Goal: Navigation & Orientation: Find specific page/section

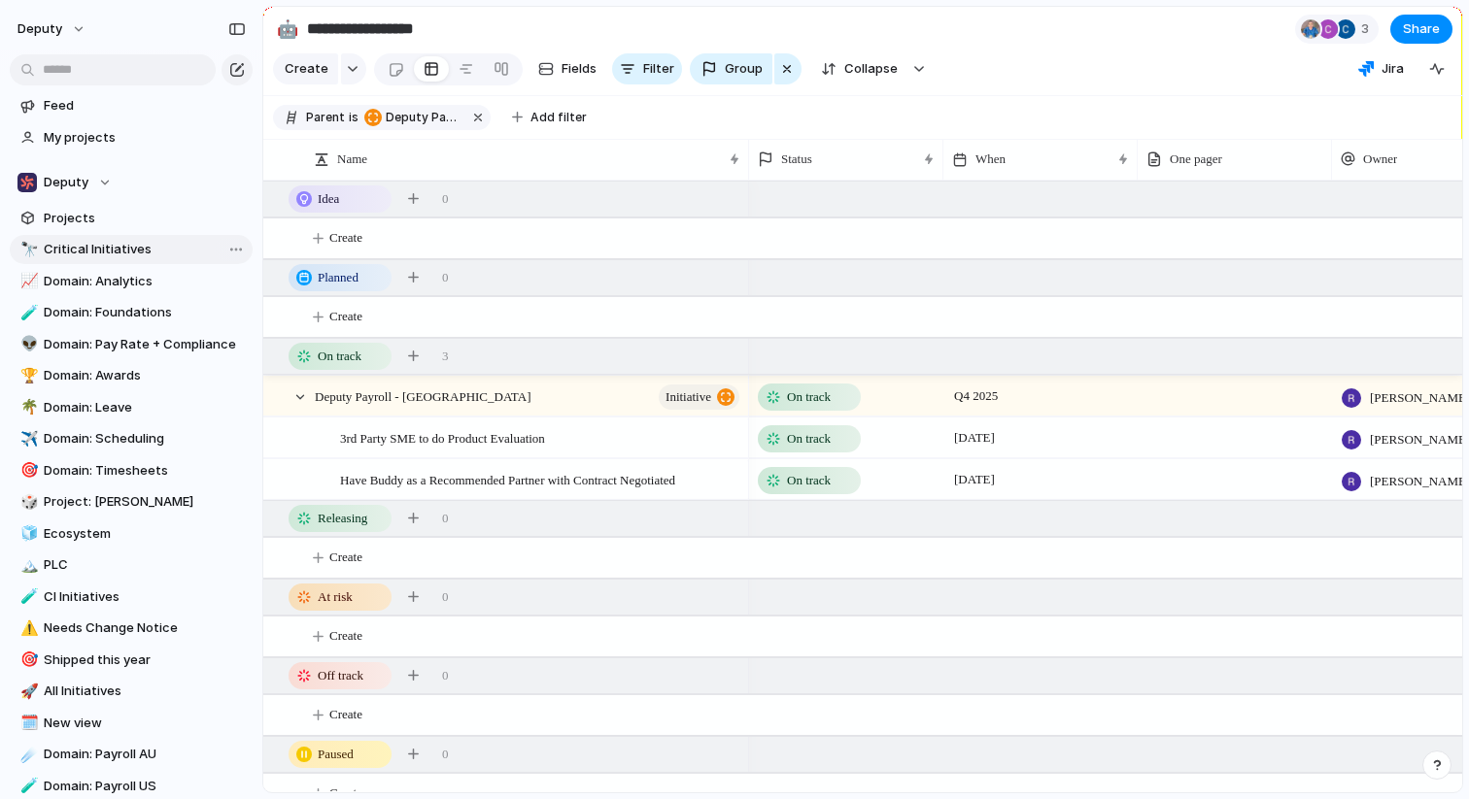
click at [121, 250] on span "Critical Initiatives" at bounding box center [145, 249] width 202 height 19
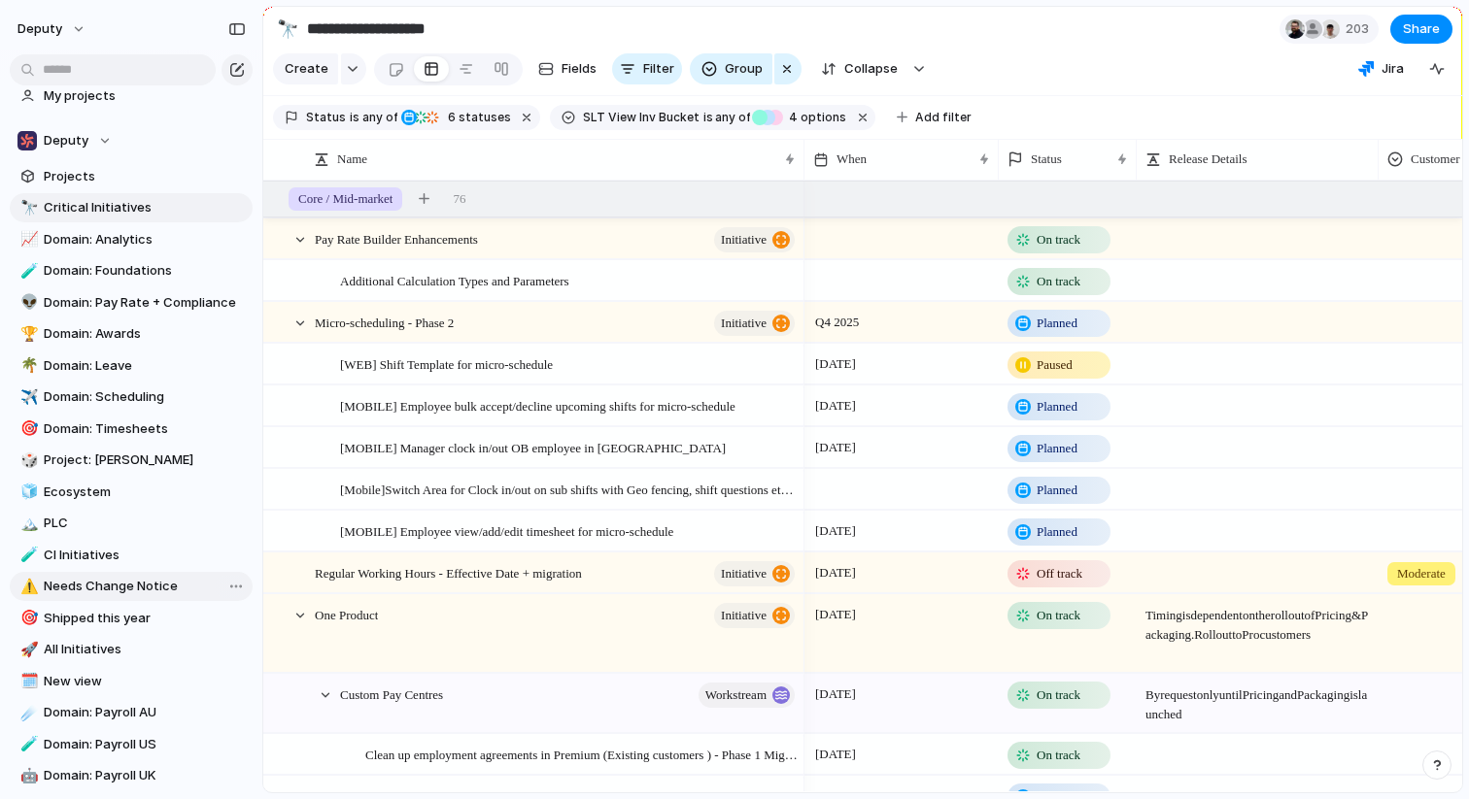
scroll to position [41, 0]
click at [115, 406] on span "Domain: Scheduling" at bounding box center [145, 398] width 202 height 19
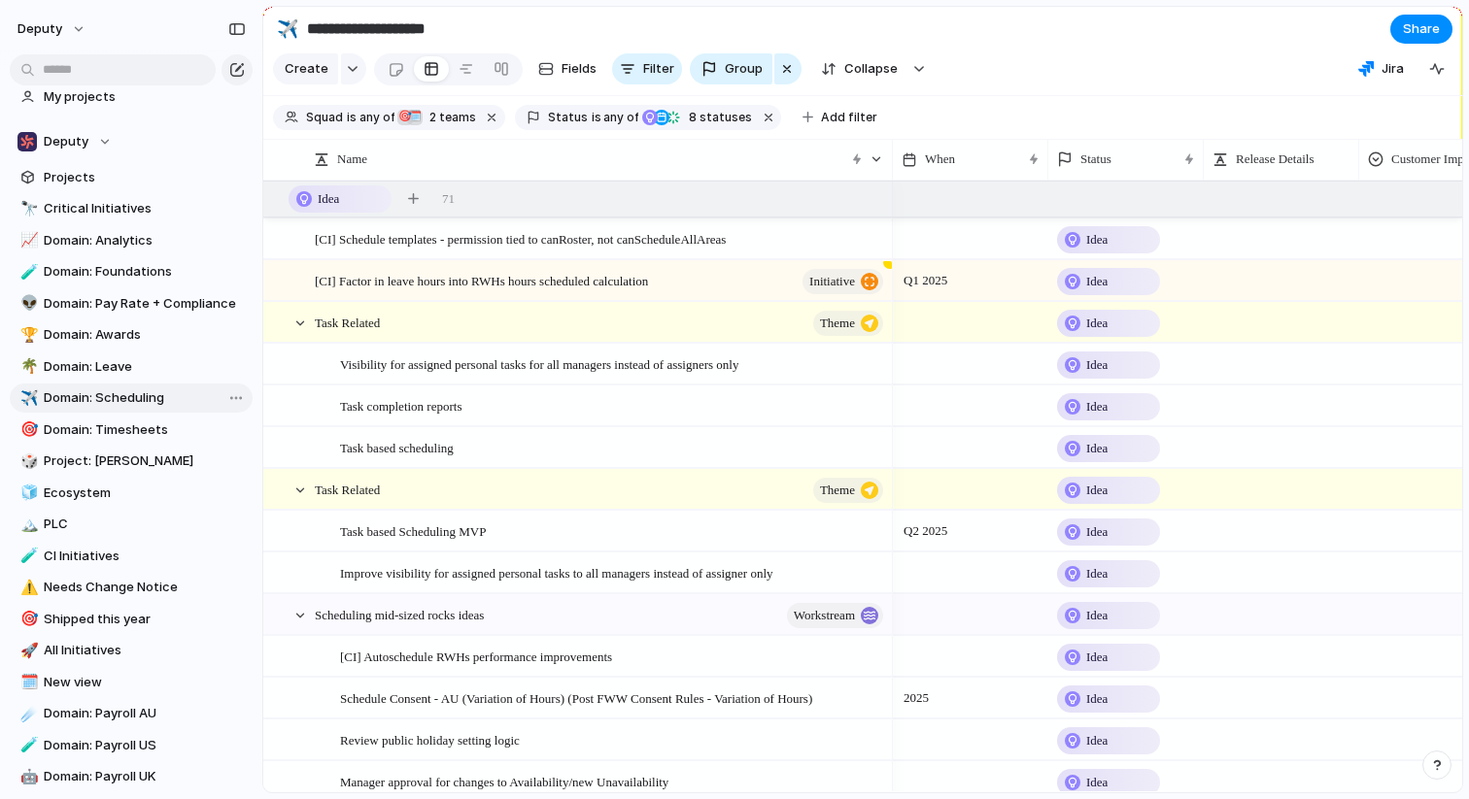
type input "**********"
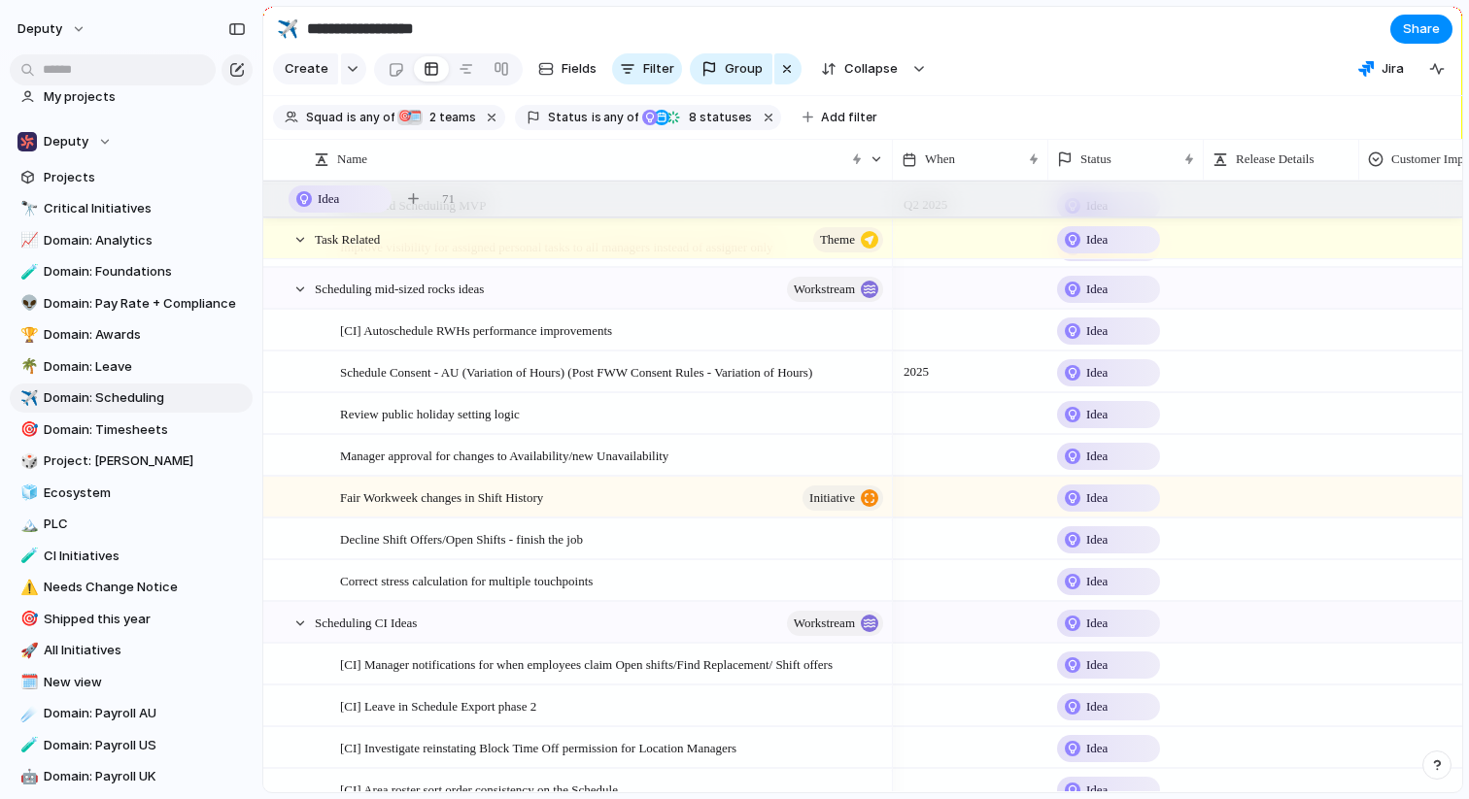
scroll to position [350, 0]
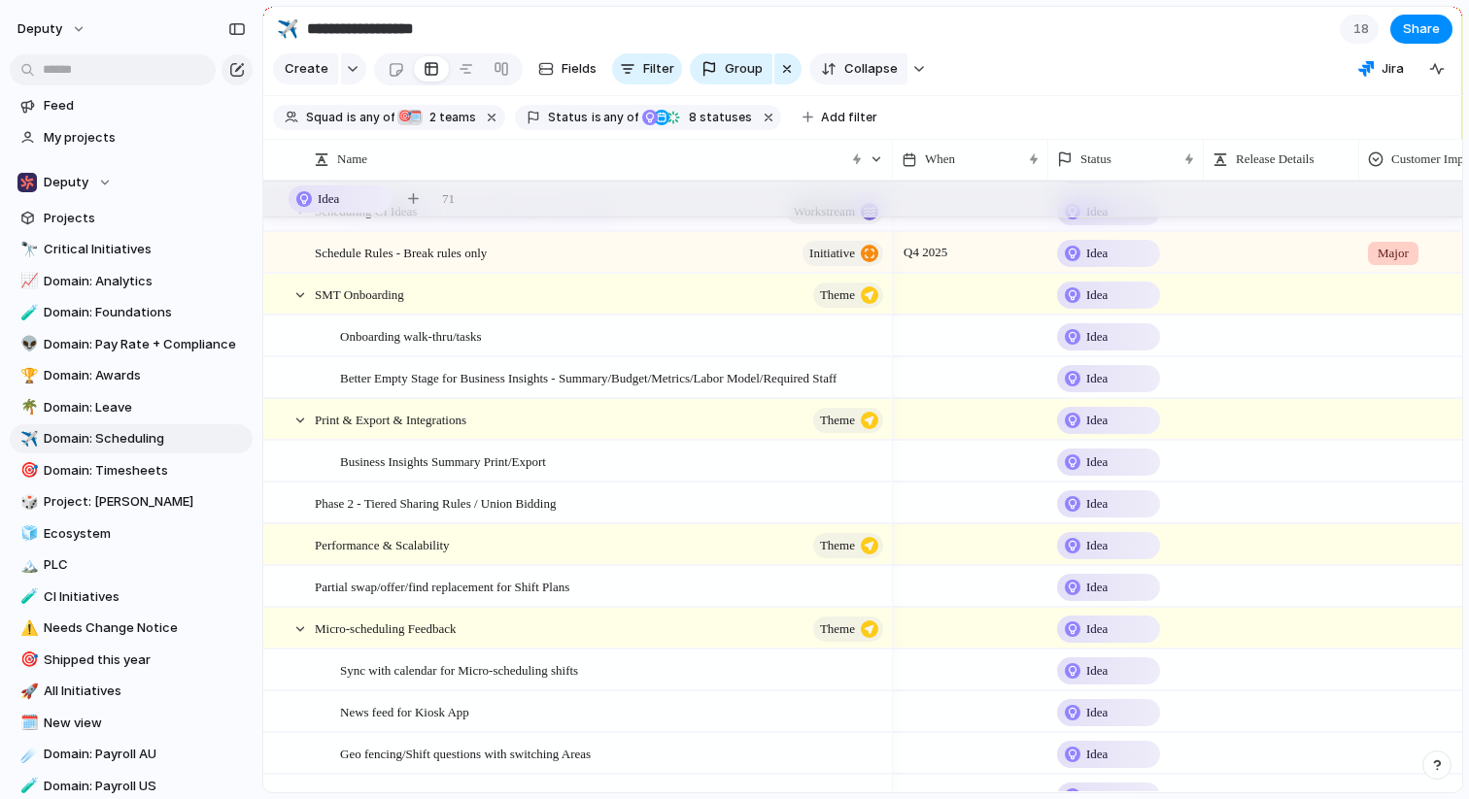
click at [856, 71] on span "Collapse" at bounding box center [870, 68] width 53 height 19
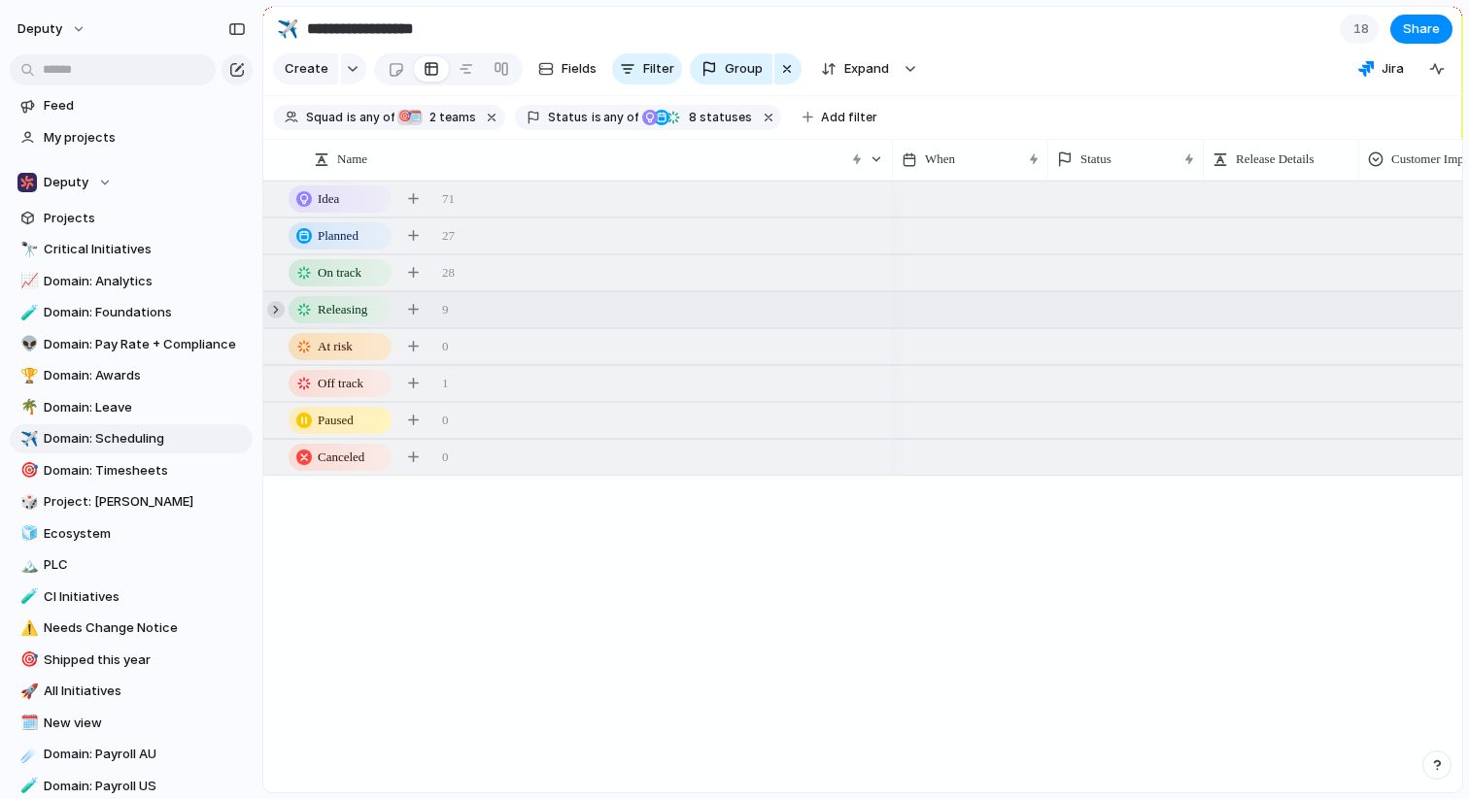
click at [271, 305] on div at bounding box center [275, 309] width 17 height 17
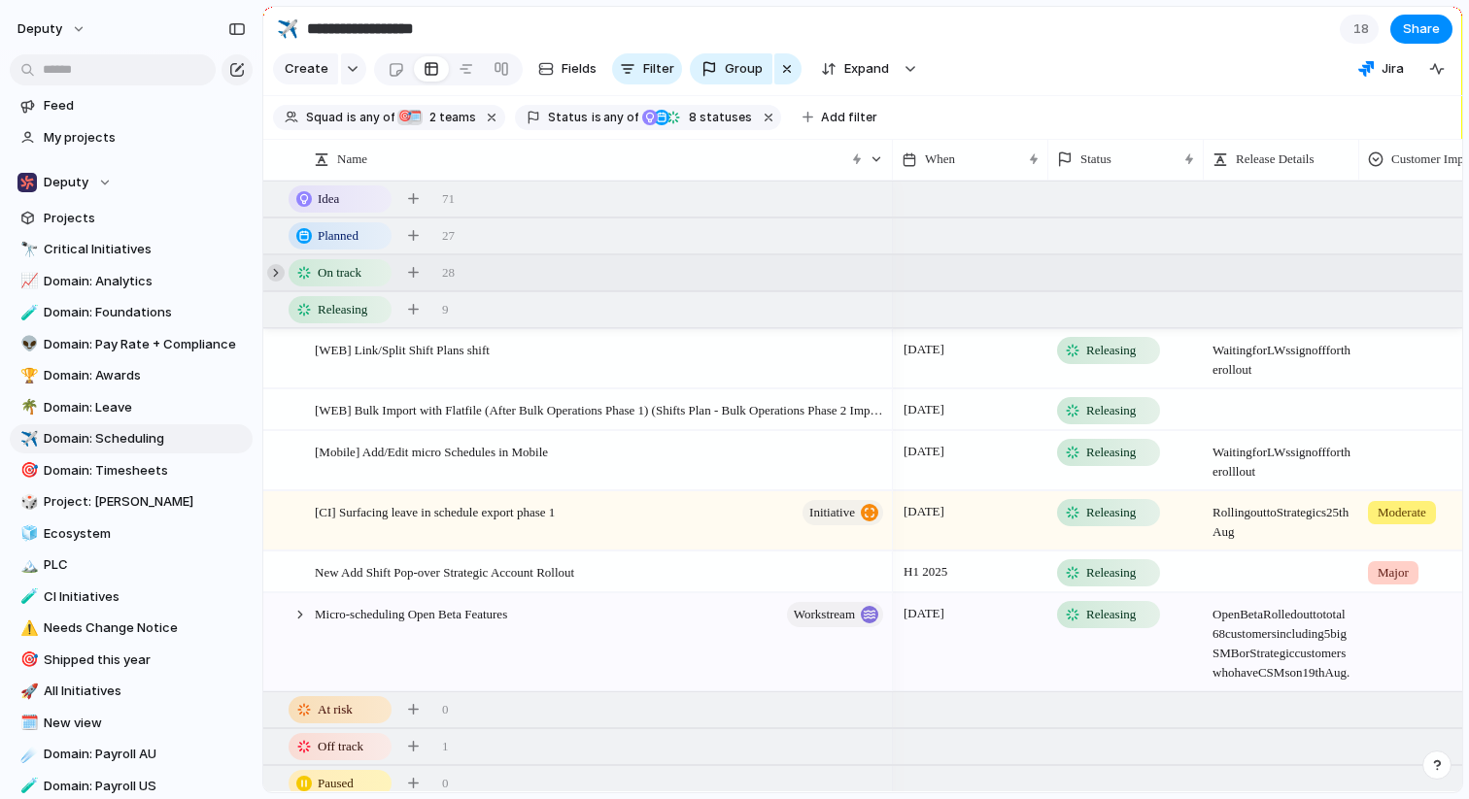
click at [276, 268] on div at bounding box center [275, 272] width 17 height 17
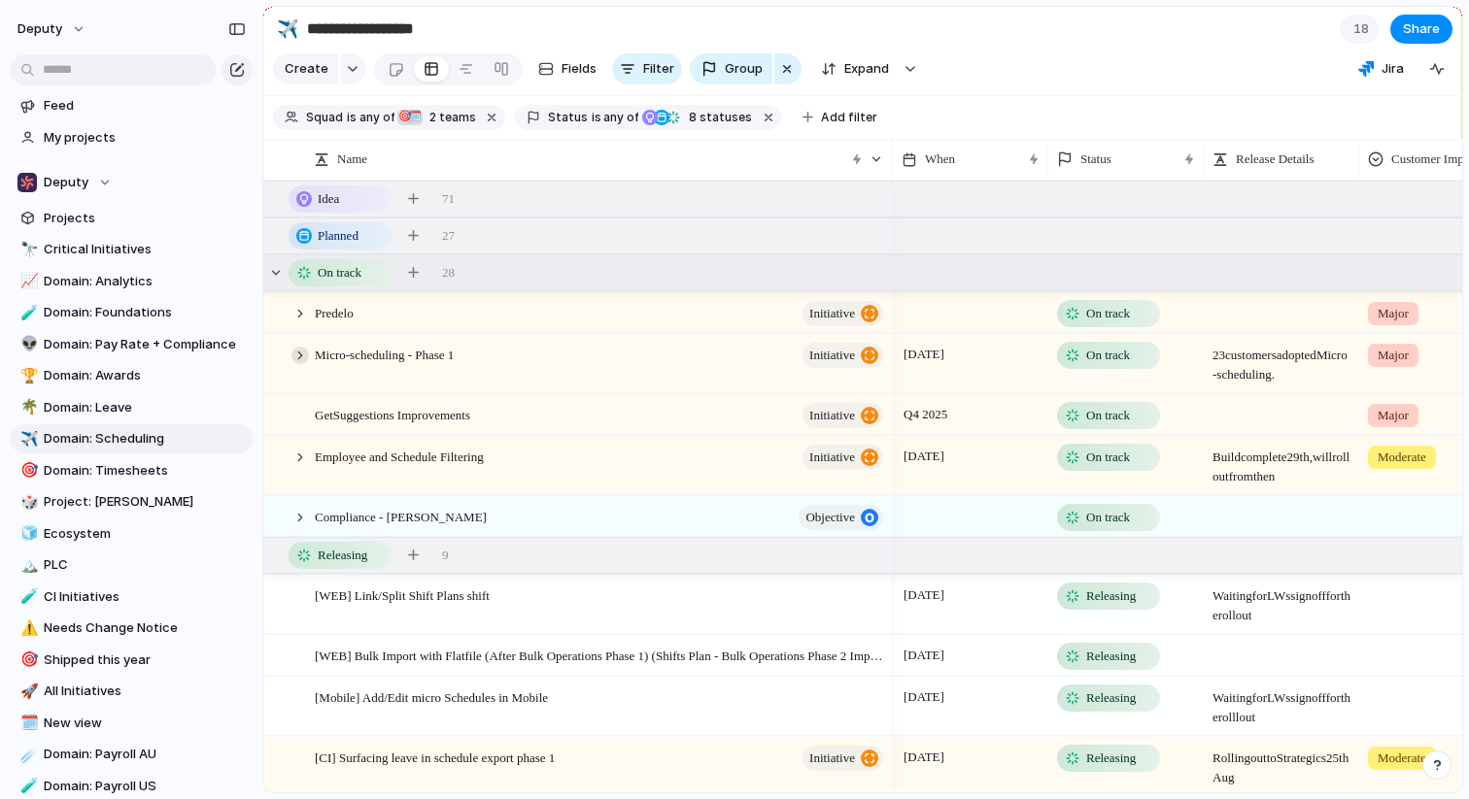
click at [301, 351] on div at bounding box center [299, 355] width 17 height 17
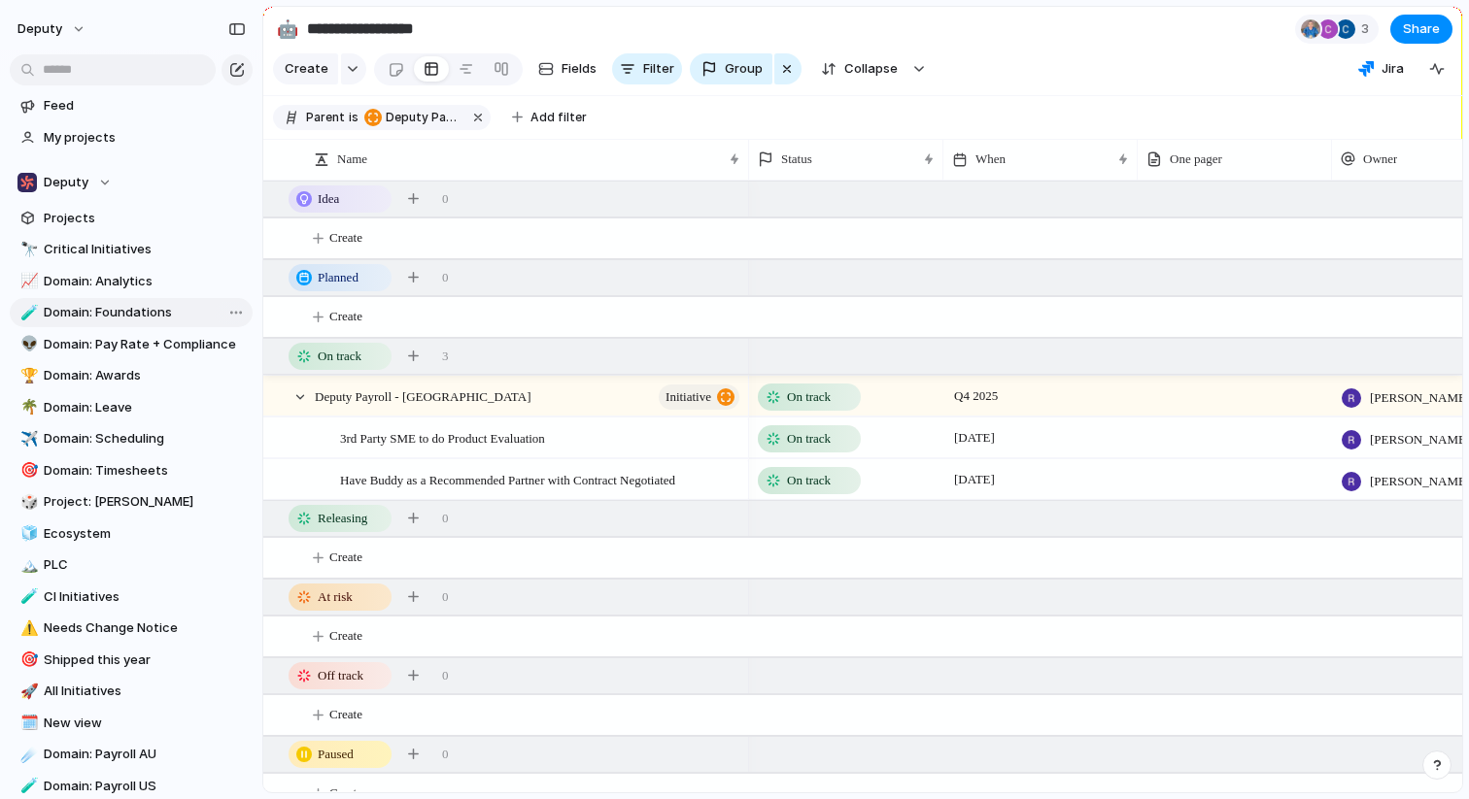
click at [88, 315] on span "Domain: Foundations" at bounding box center [145, 312] width 202 height 19
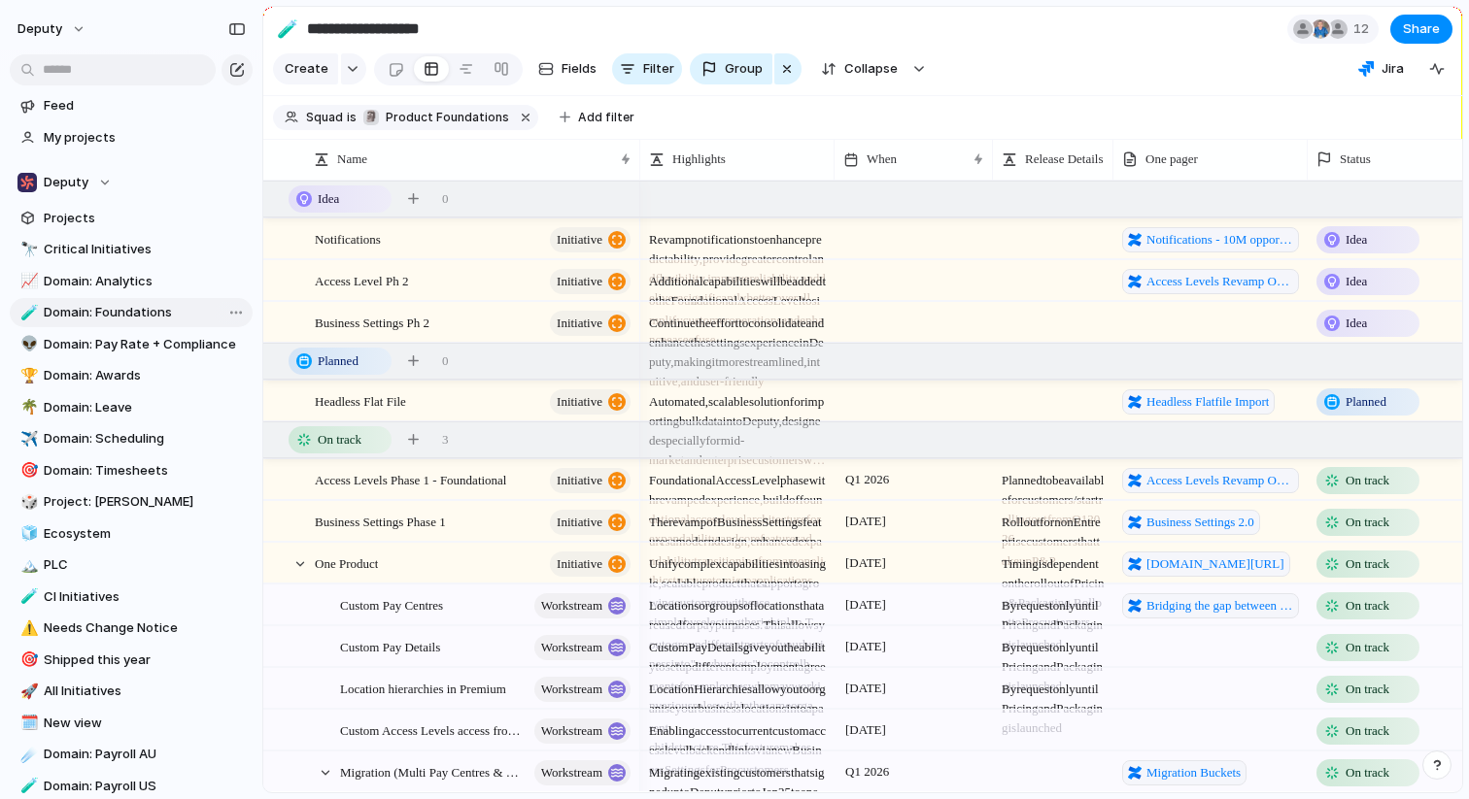
type input "**********"
